Goal: Task Accomplishment & Management: Manage account settings

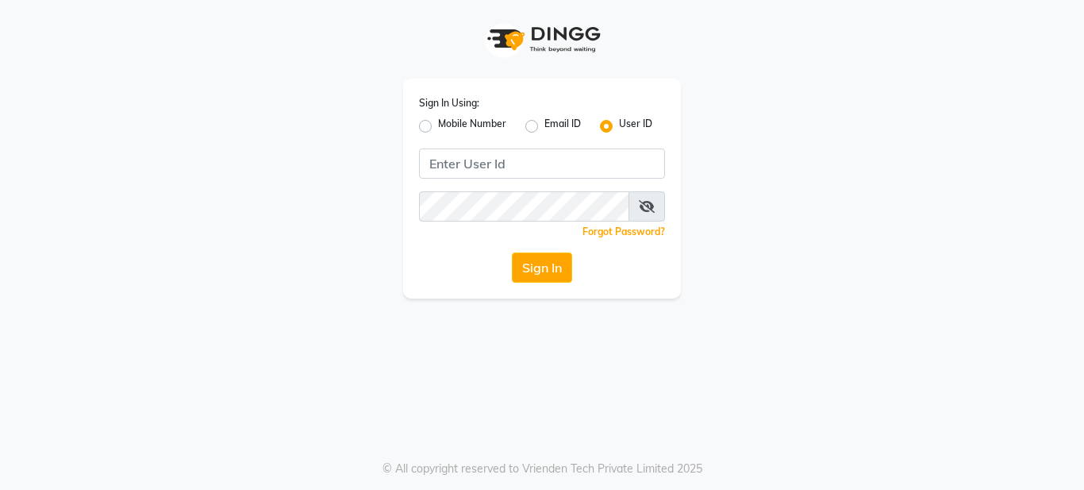
click at [438, 125] on label "Mobile Number" at bounding box center [472, 126] width 68 height 19
click at [438, 125] on input "Mobile Number" at bounding box center [443, 122] width 10 height 10
radio input "true"
radio input "false"
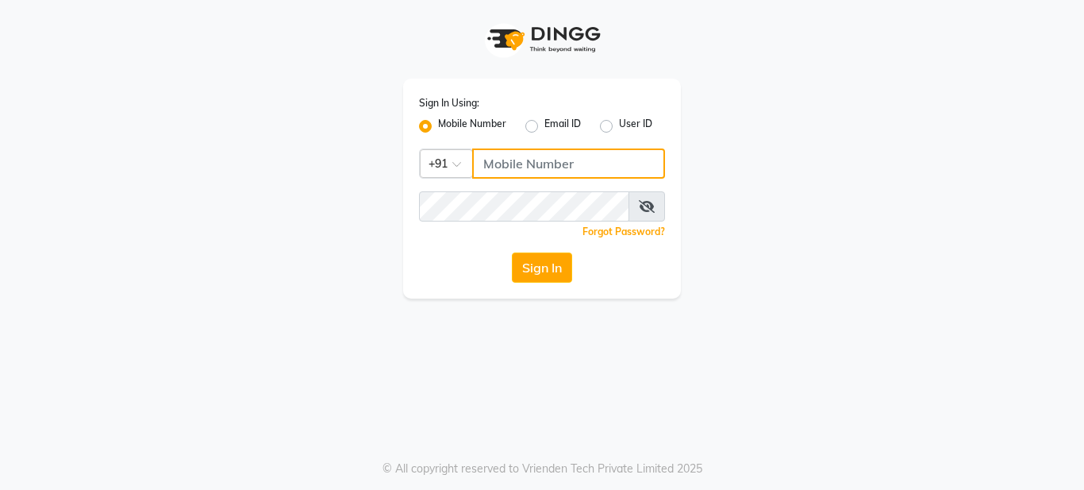
click at [489, 156] on input "Username" at bounding box center [568, 163] width 193 height 30
click at [490, 160] on input "Username" at bounding box center [568, 163] width 193 height 30
click at [494, 164] on input "Username" at bounding box center [568, 163] width 193 height 30
type input "9648269809"
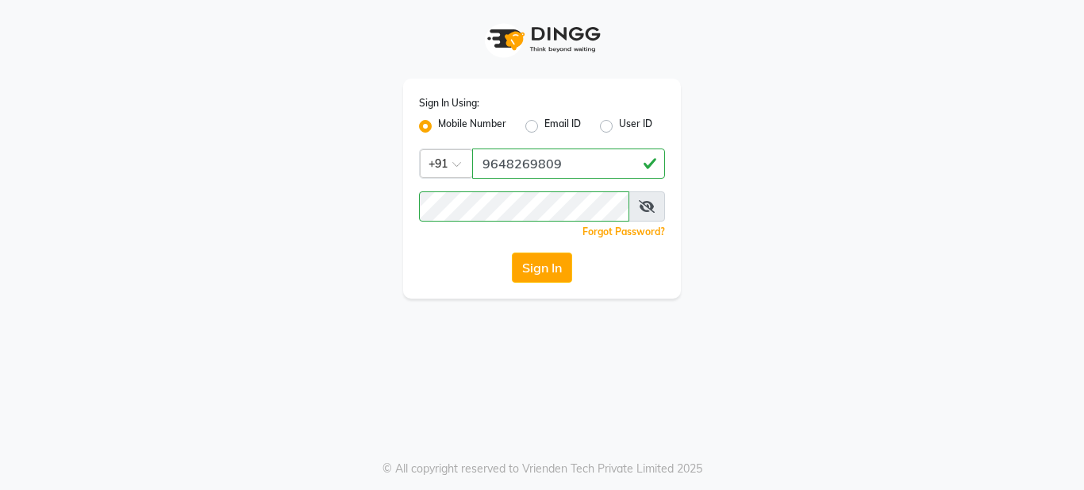
click at [440, 325] on div "Sign In Using: Mobile Number Email ID User ID Country Code × [PHONE_NUMBER] Rem…" at bounding box center [542, 245] width 1084 height 490
click at [547, 269] on button "Sign In" at bounding box center [542, 267] width 60 height 30
